Goal: Task Accomplishment & Management: Use online tool/utility

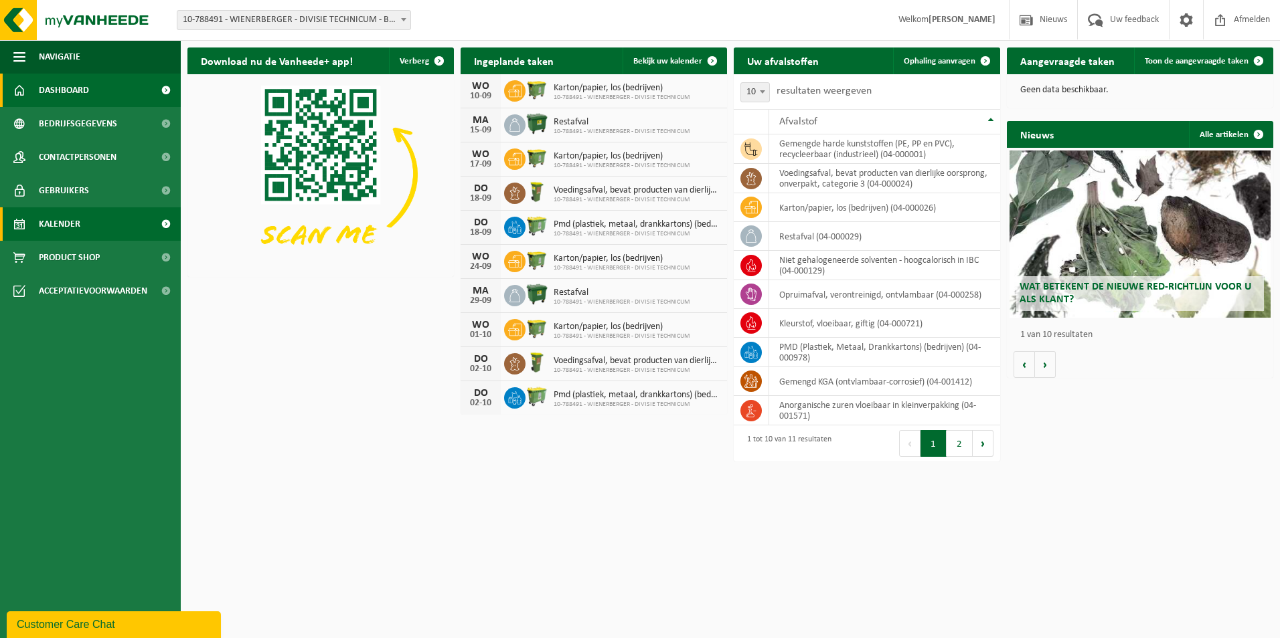
click at [167, 222] on span at bounding box center [166, 223] width 30 height 33
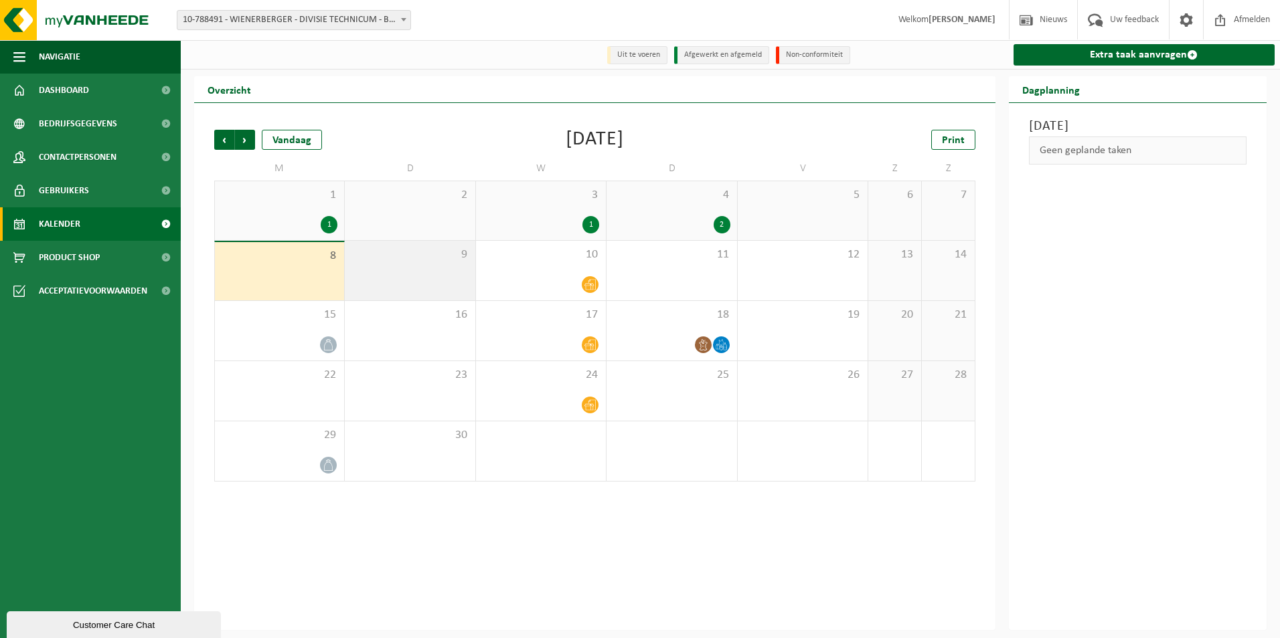
click at [404, 281] on div "9" at bounding box center [410, 271] width 130 height 60
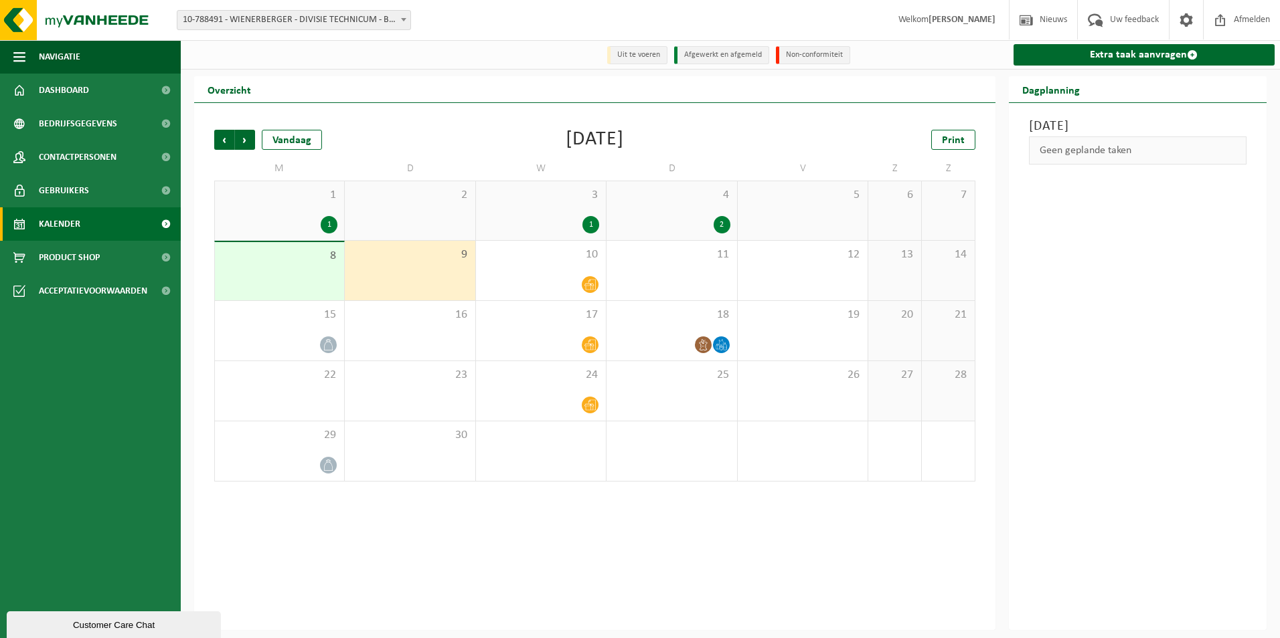
click at [313, 259] on span "8" at bounding box center [280, 256] width 116 height 15
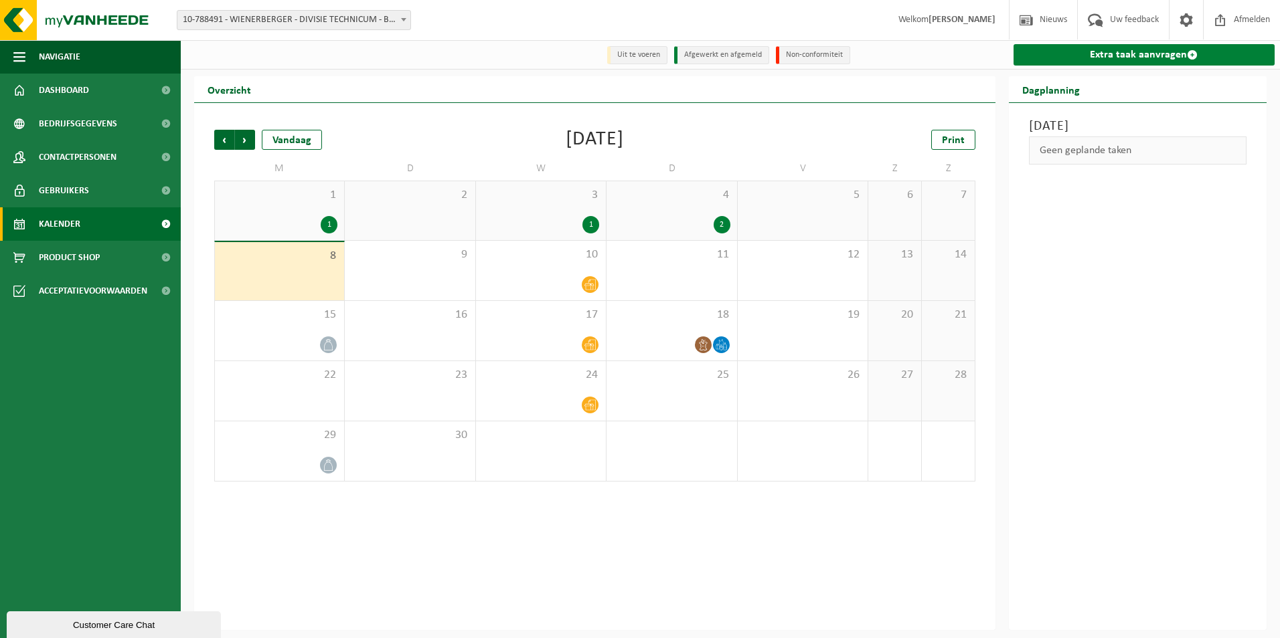
click at [1132, 53] on link "Extra taak aanvragen" at bounding box center [1144, 54] width 262 height 21
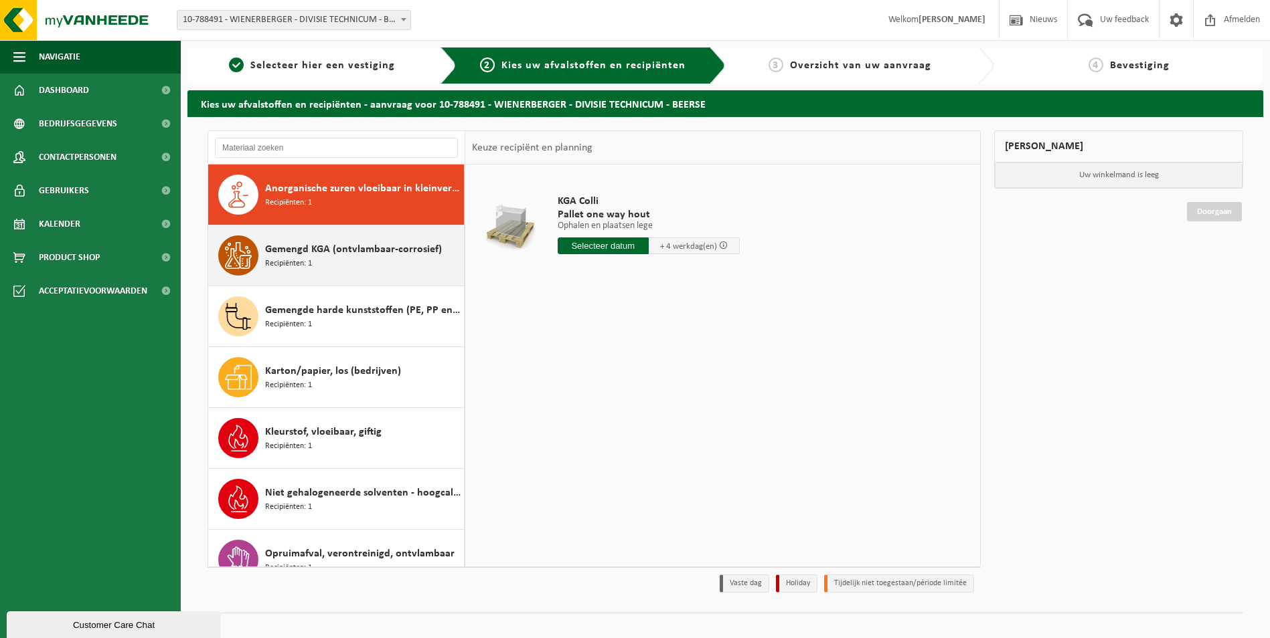
click at [398, 255] on span "Gemengd KGA (ontvlambaar-corrosief)" at bounding box center [353, 250] width 177 height 16
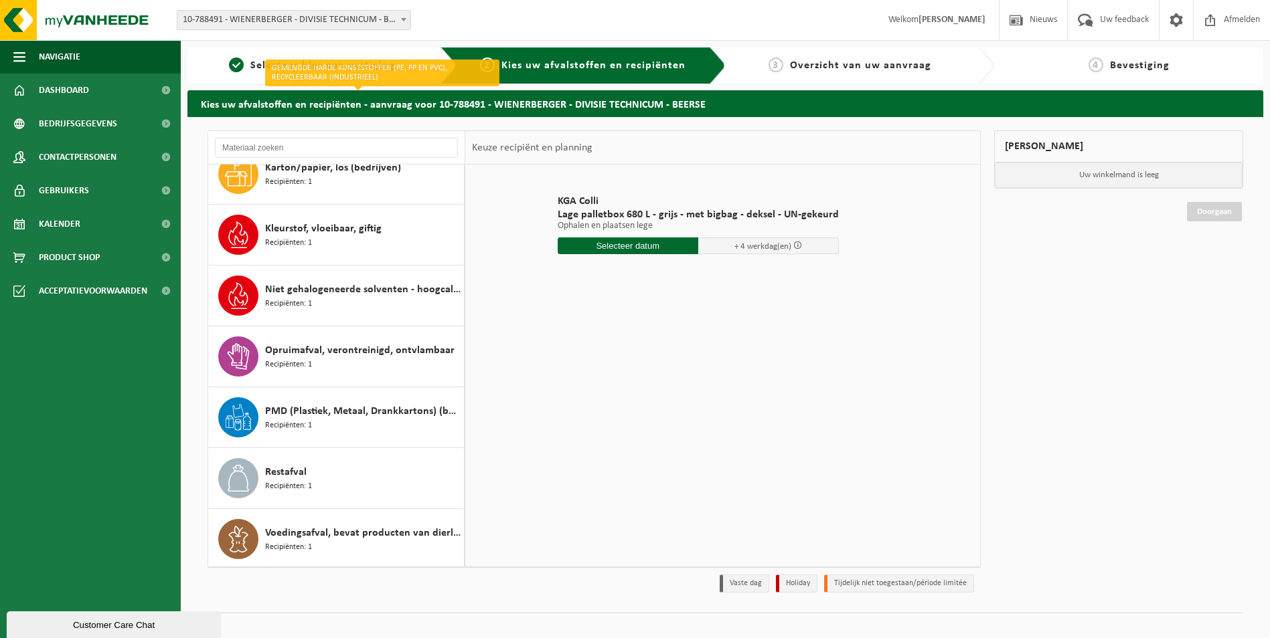
scroll to position [206, 0]
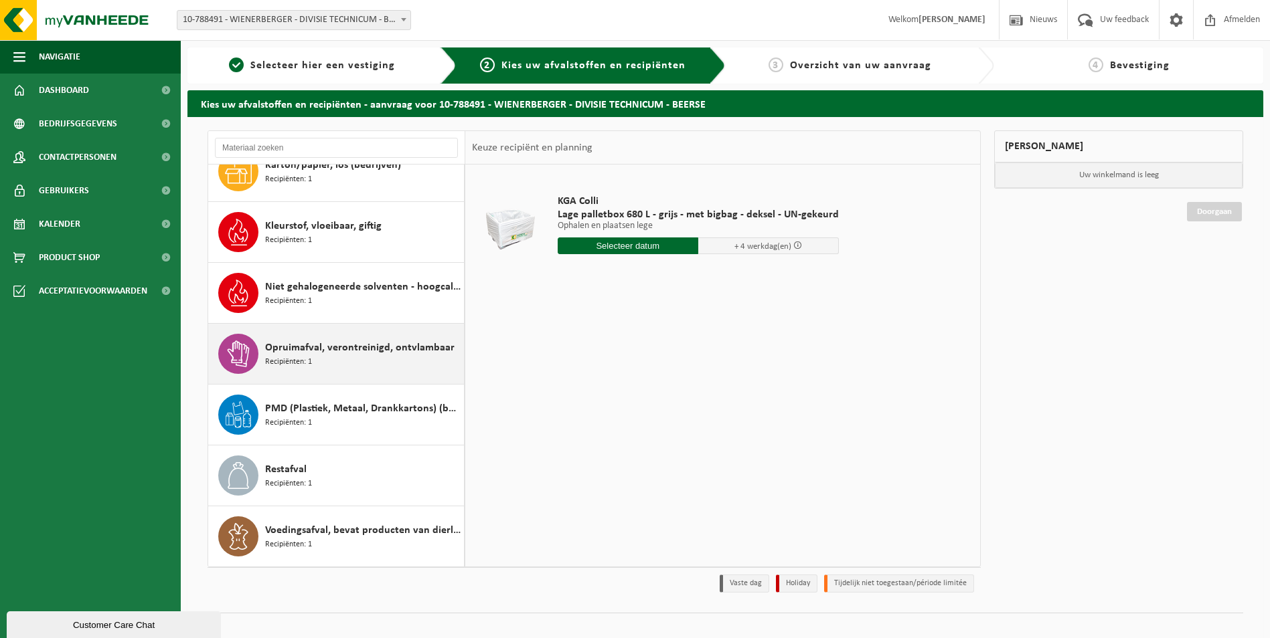
click at [353, 353] on span "Opruimafval, verontreinigd, ontvlambaar" at bounding box center [359, 348] width 189 height 16
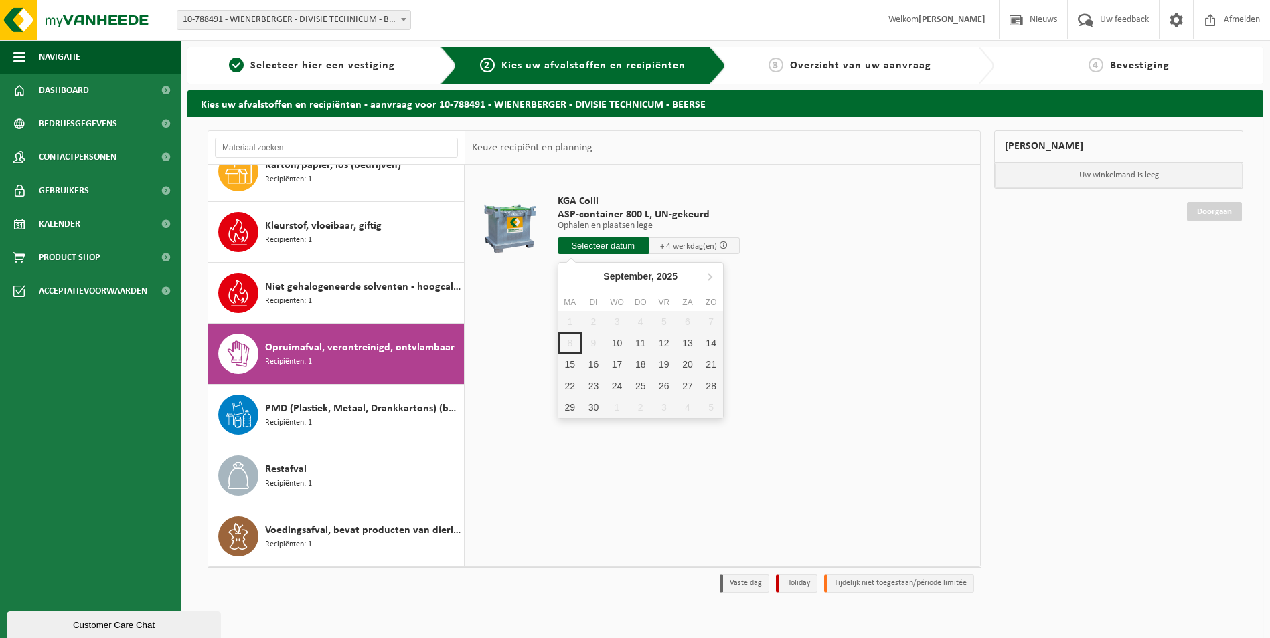
click at [614, 244] on input "text" at bounding box center [602, 246] width 91 height 17
click at [616, 341] on div "10" at bounding box center [616, 343] width 23 height 21
type input "Van 2025-09-10"
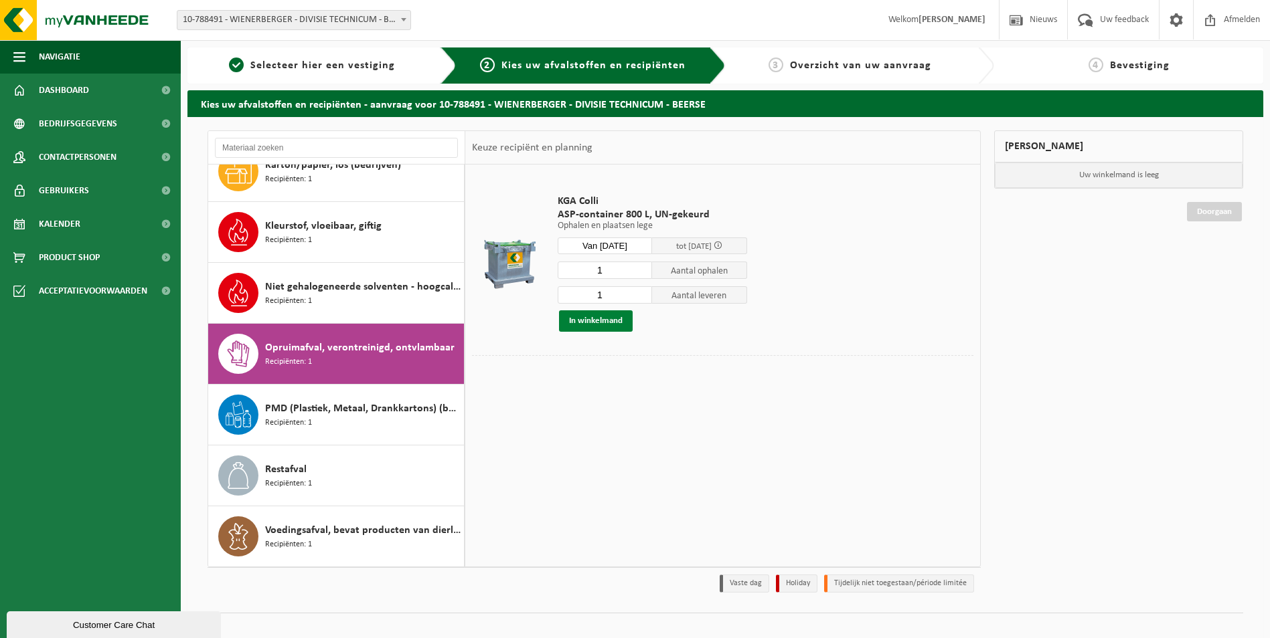
click at [610, 321] on button "In winkelmand" at bounding box center [596, 321] width 74 height 21
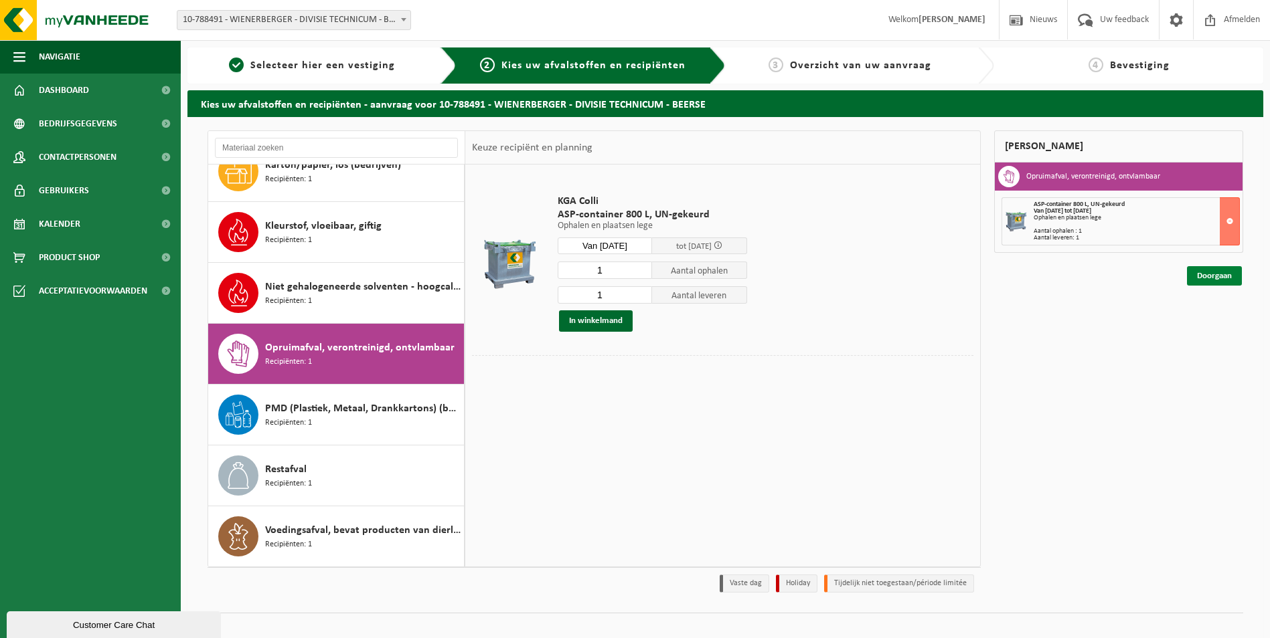
click at [1223, 278] on link "Doorgaan" at bounding box center [1214, 275] width 55 height 19
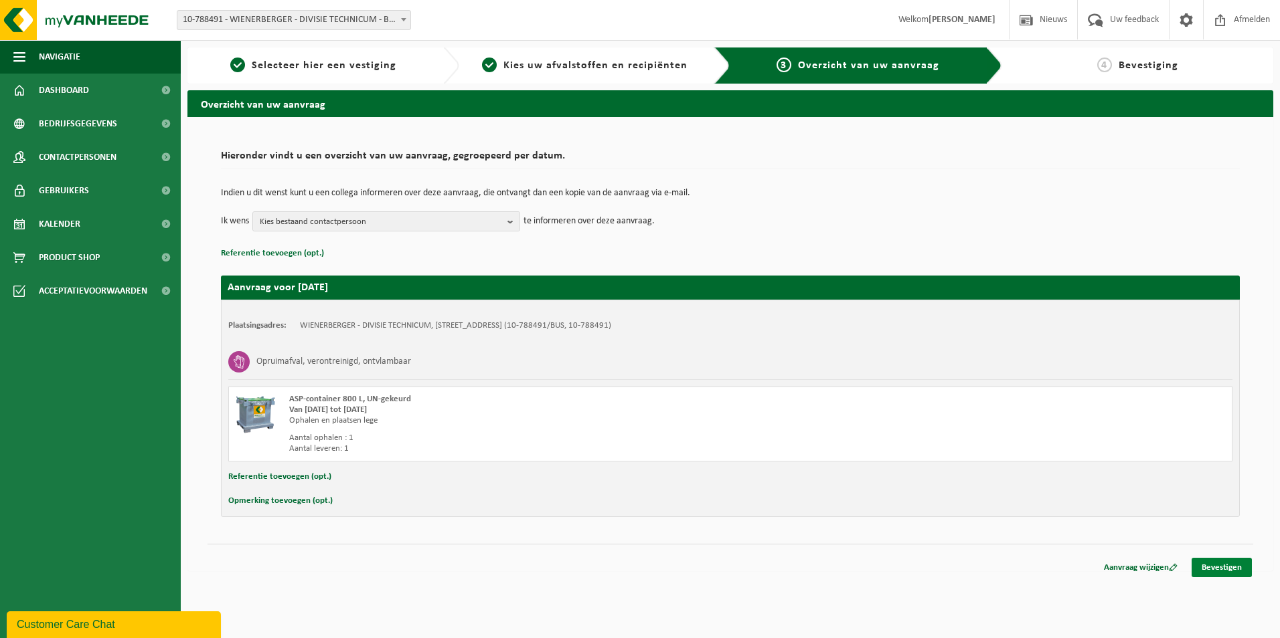
click at [1234, 564] on link "Bevestigen" at bounding box center [1221, 567] width 60 height 19
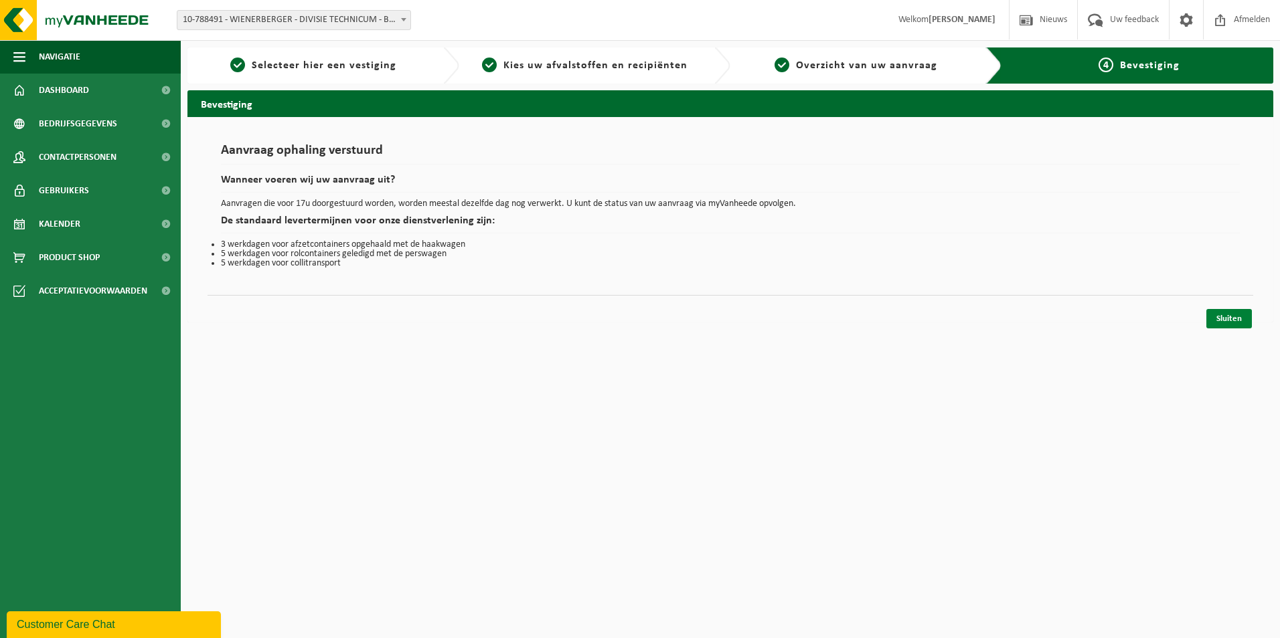
click at [1225, 318] on link "Sluiten" at bounding box center [1229, 318] width 46 height 19
